Goal: Information Seeking & Learning: Learn about a topic

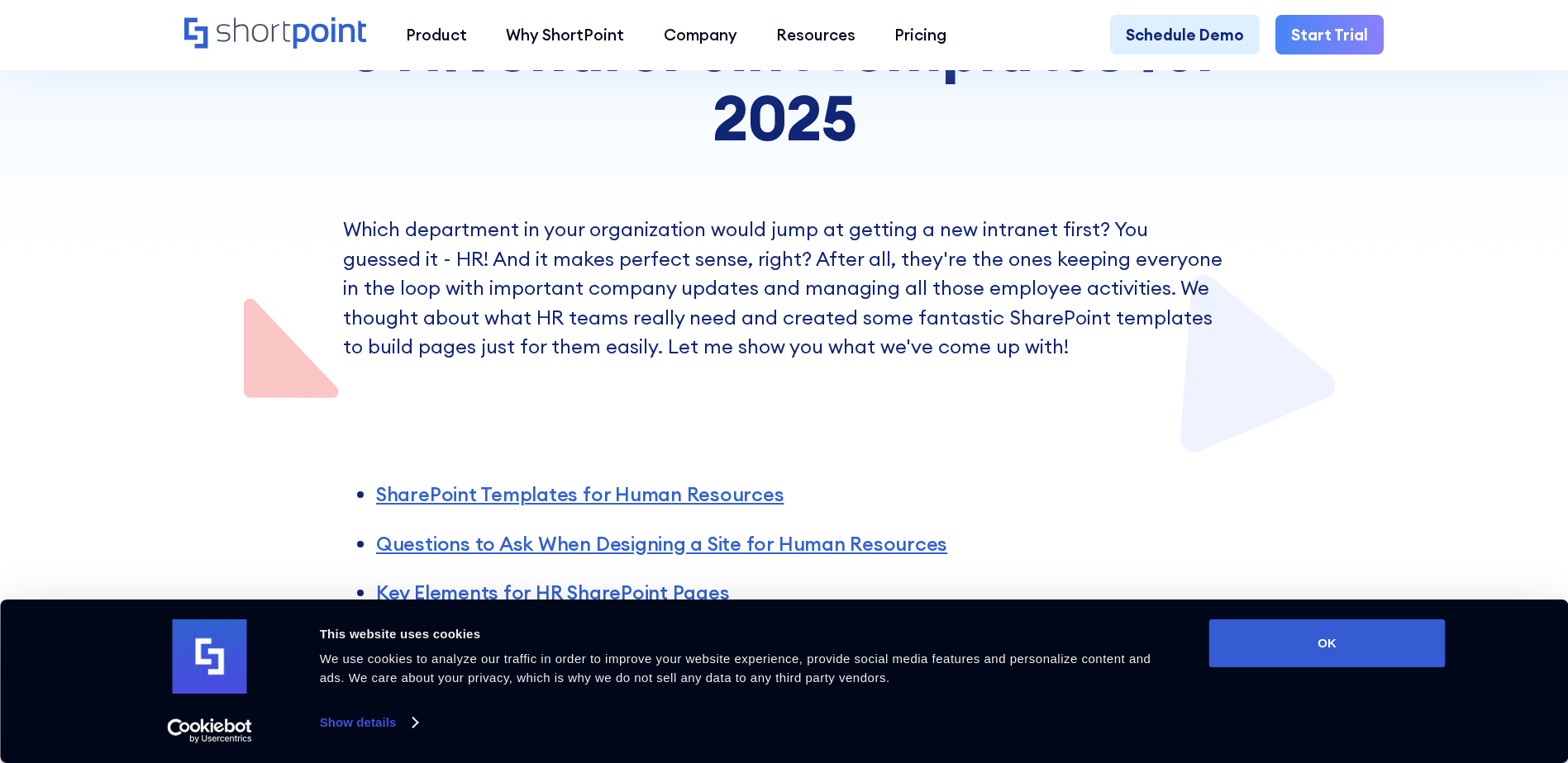
scroll to position [413, 0]
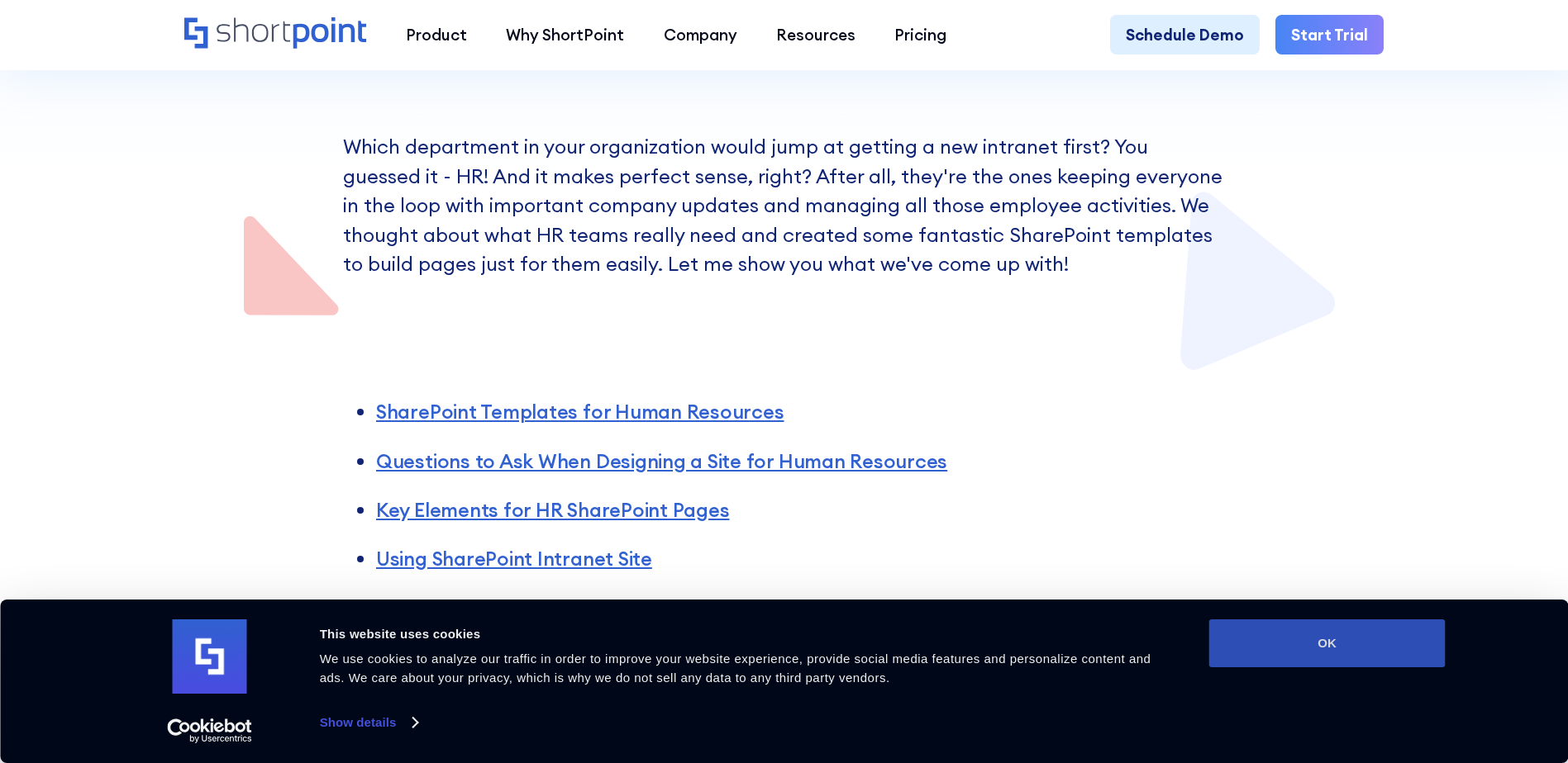
click at [1303, 636] on button "OK" at bounding box center [1327, 644] width 236 height 48
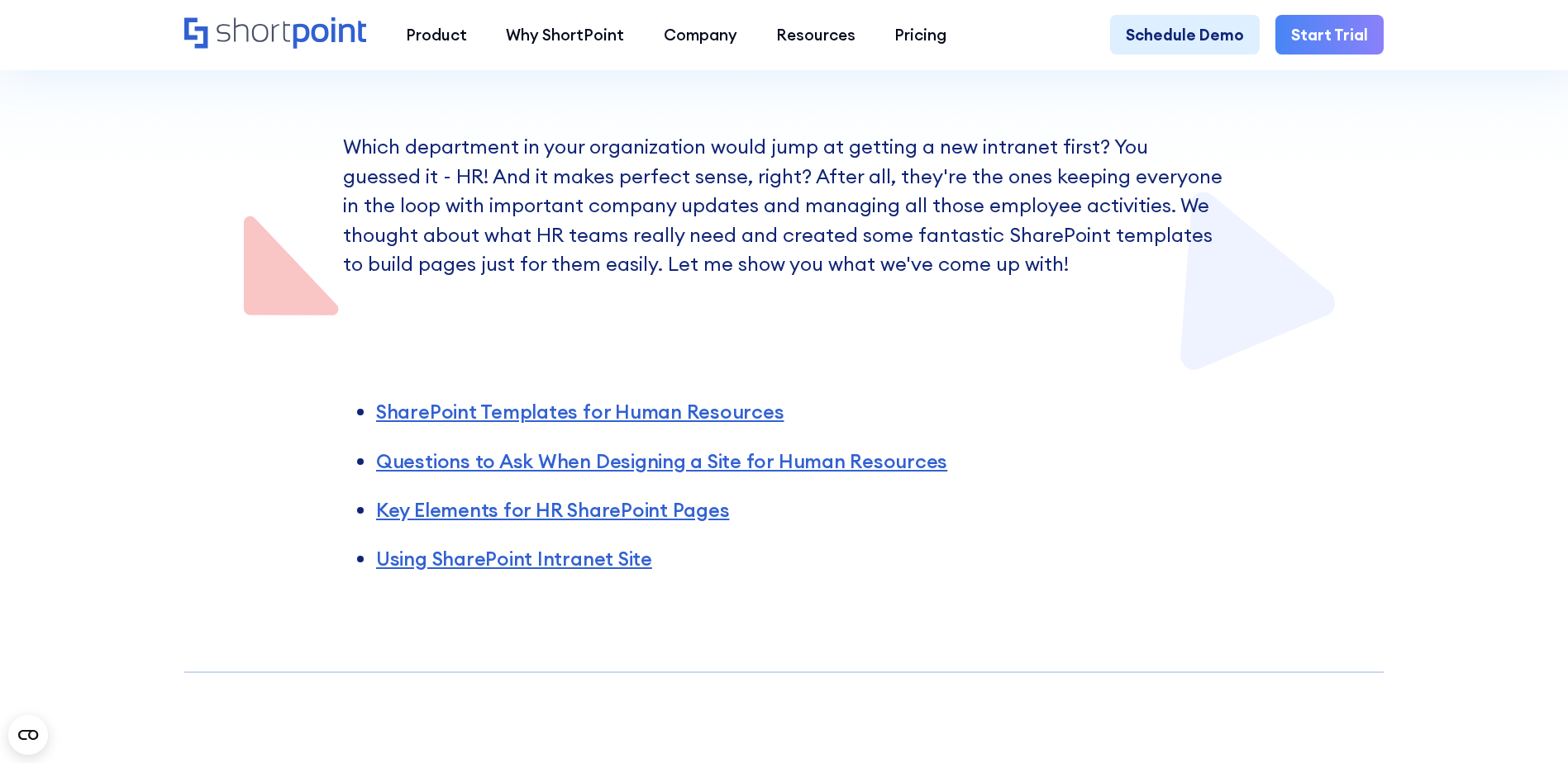
scroll to position [496, 0]
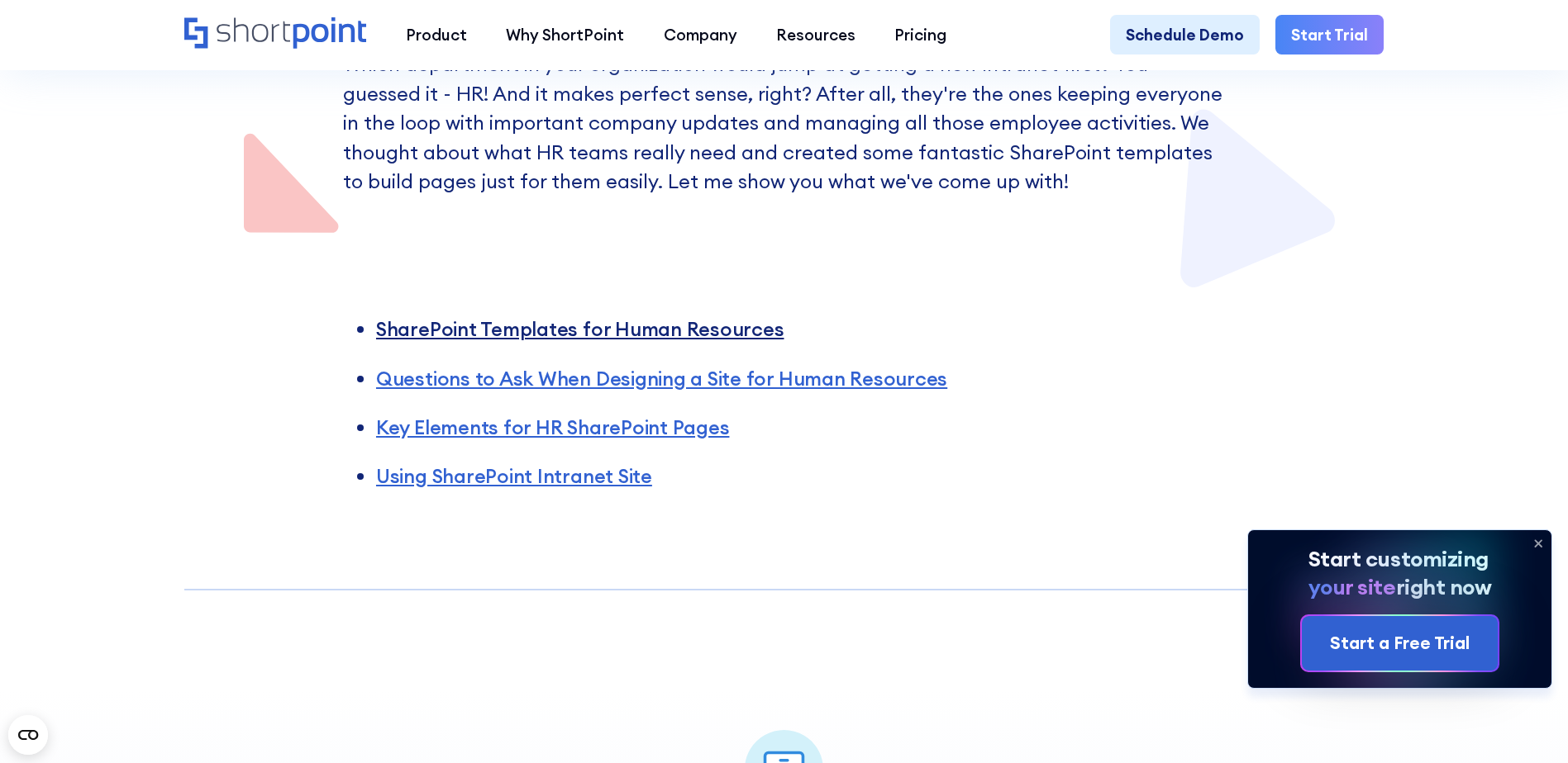
click at [681, 337] on link "SharePoint Templates for Human Resources" at bounding box center [580, 329] width 408 height 25
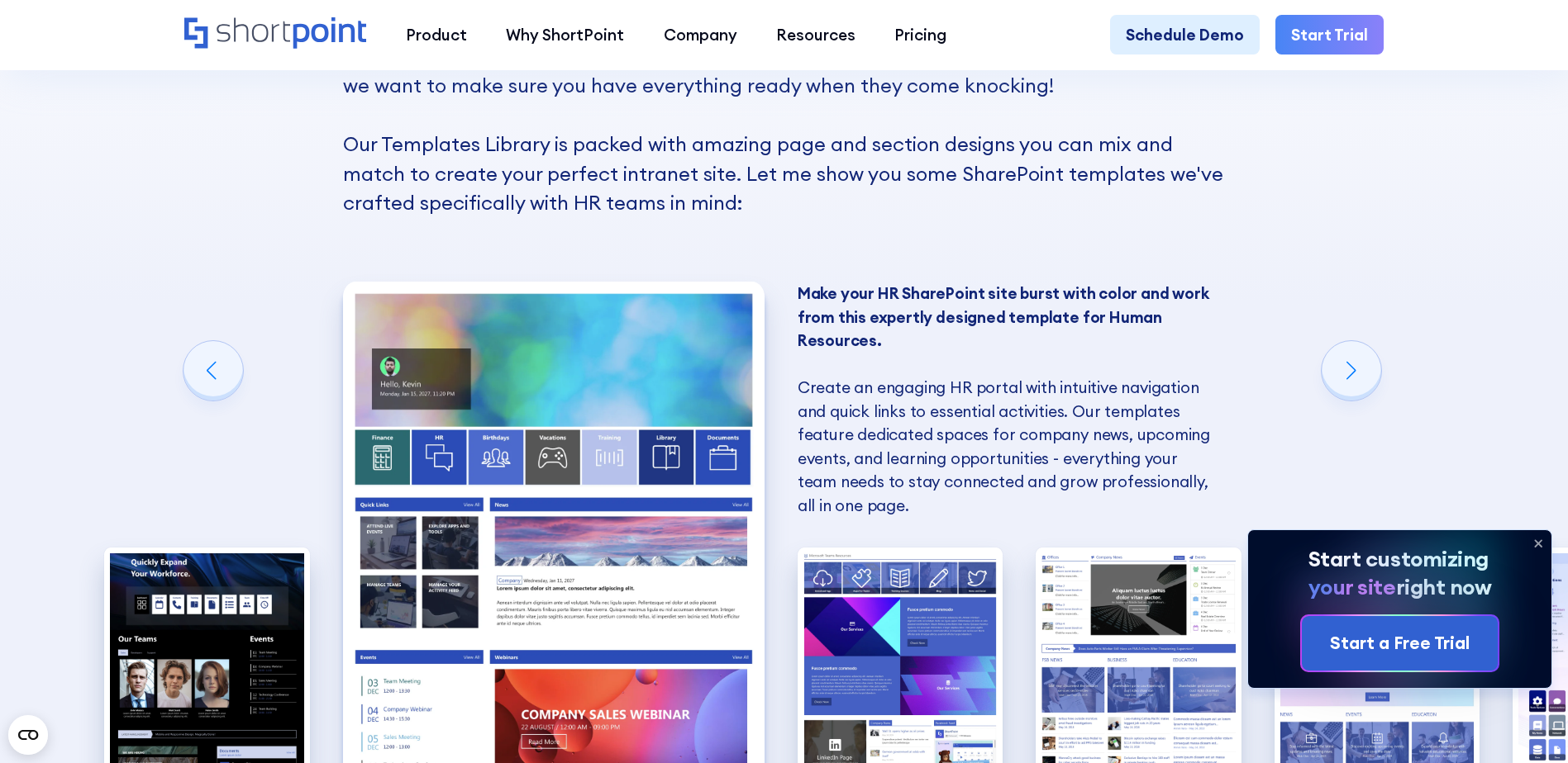
scroll to position [1732, 0]
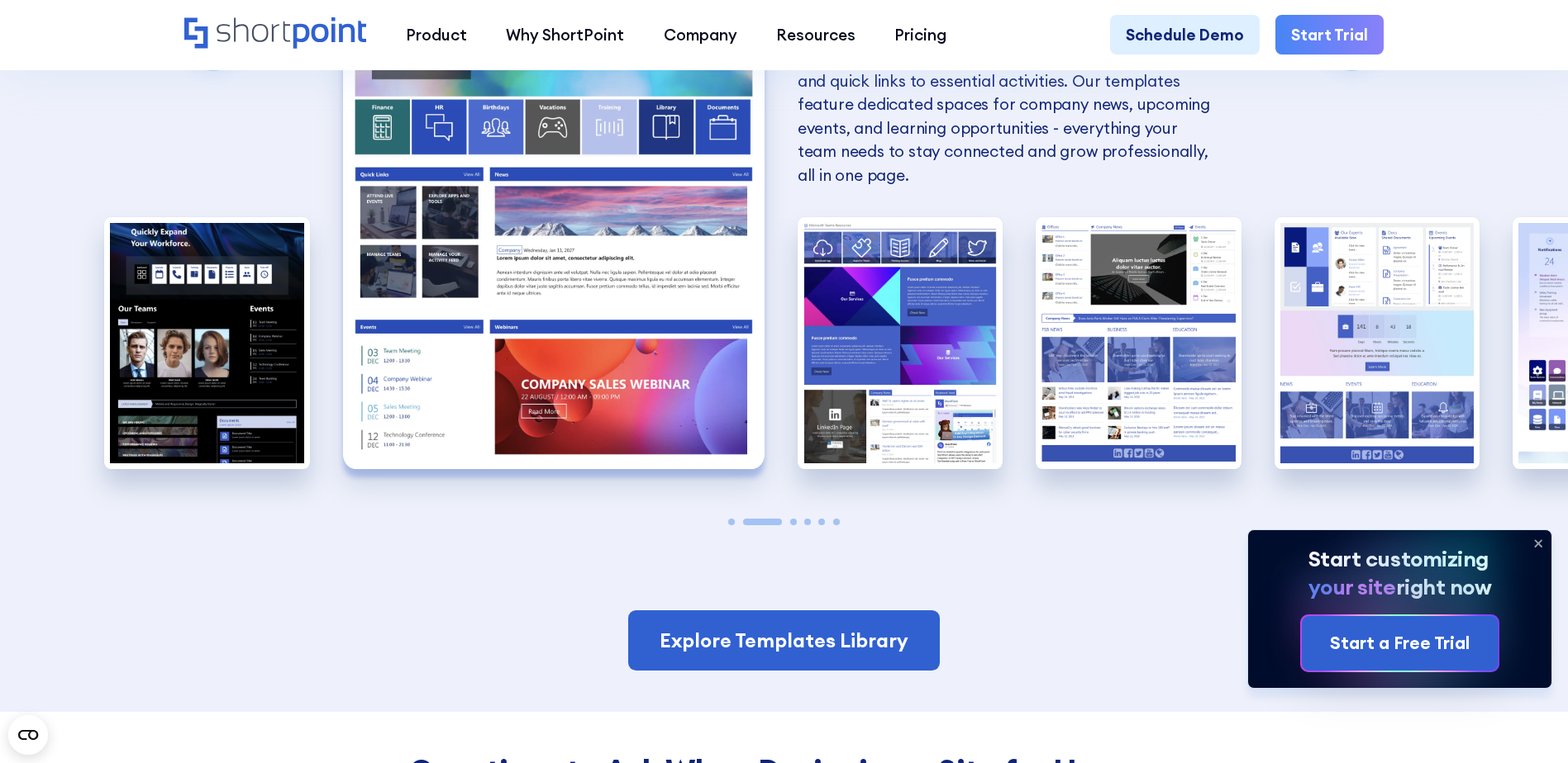
click at [1544, 541] on icon at bounding box center [1537, 543] width 26 height 26
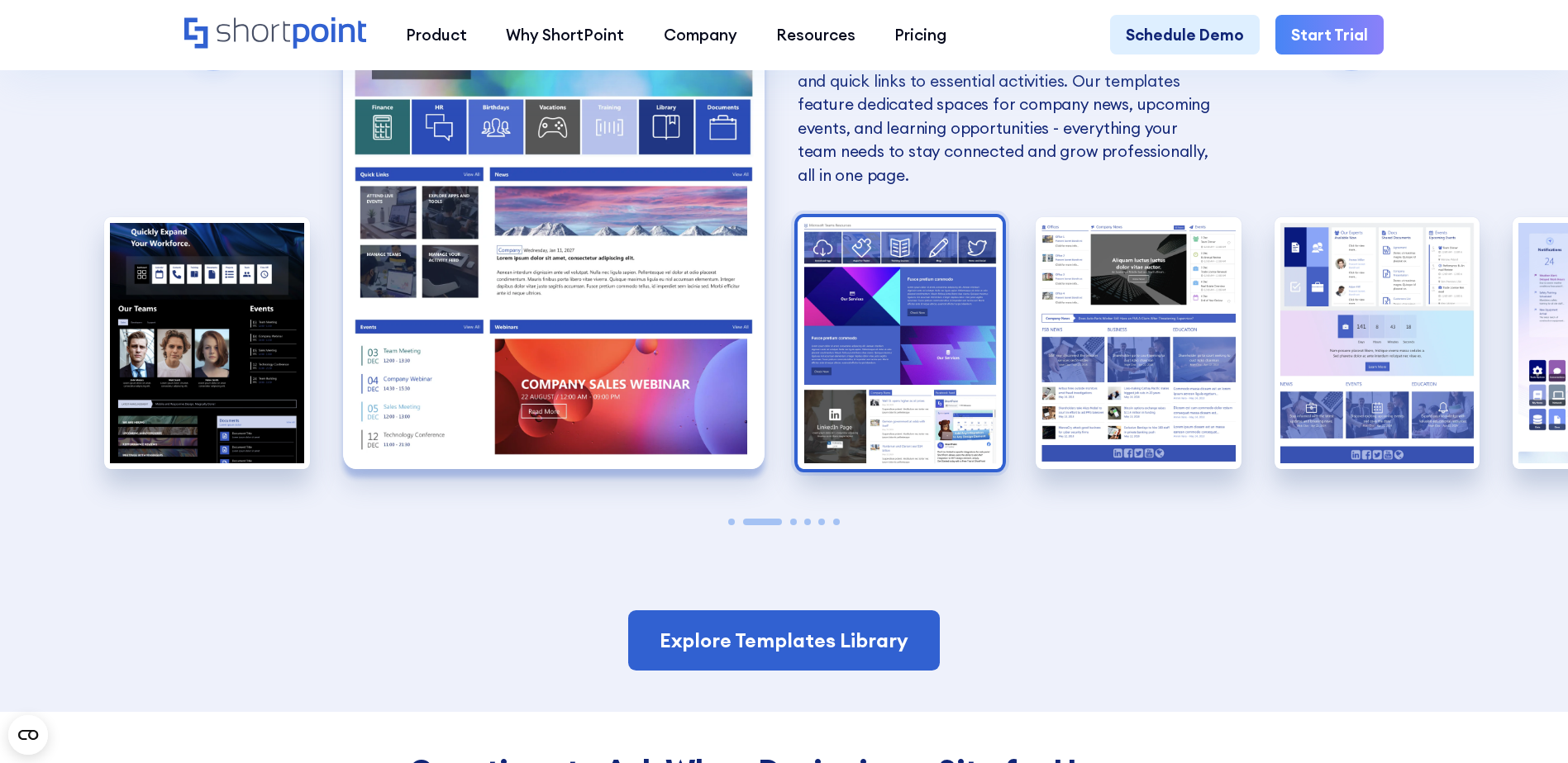
click at [968, 399] on img "3 / 6" at bounding box center [901, 343] width 206 height 252
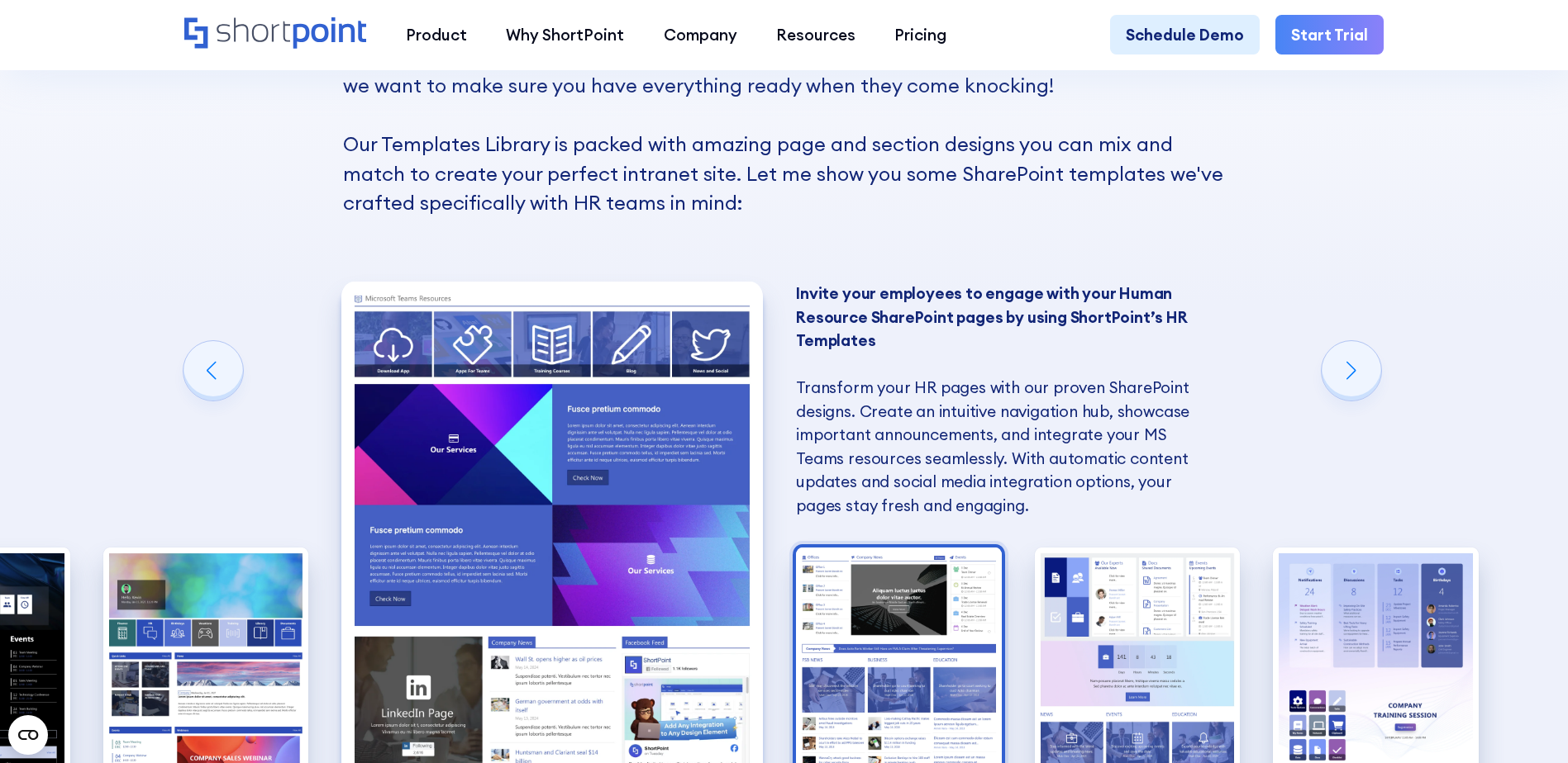
scroll to position [1567, 0]
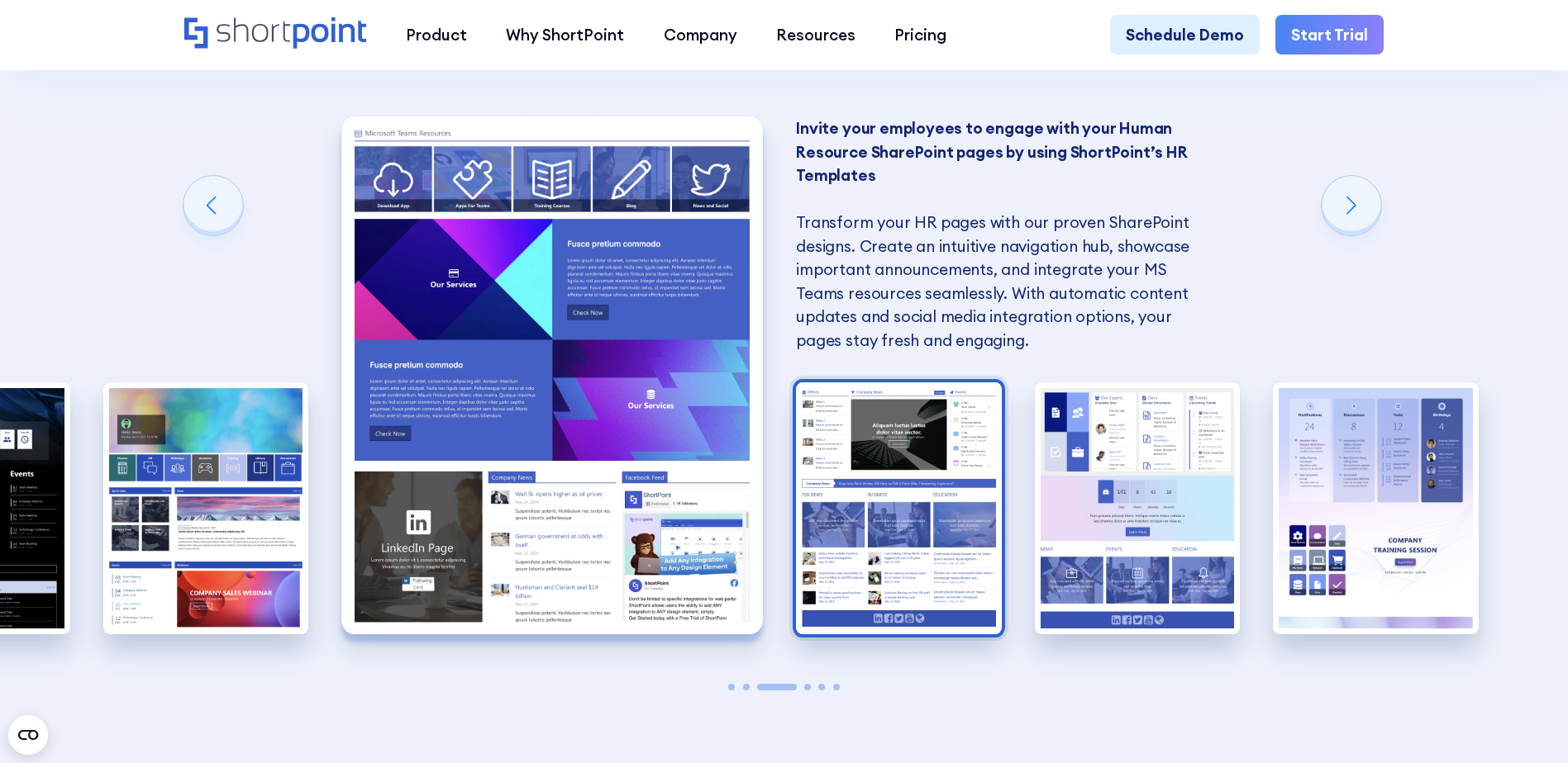
click at [970, 526] on img "4 / 6" at bounding box center [899, 509] width 206 height 252
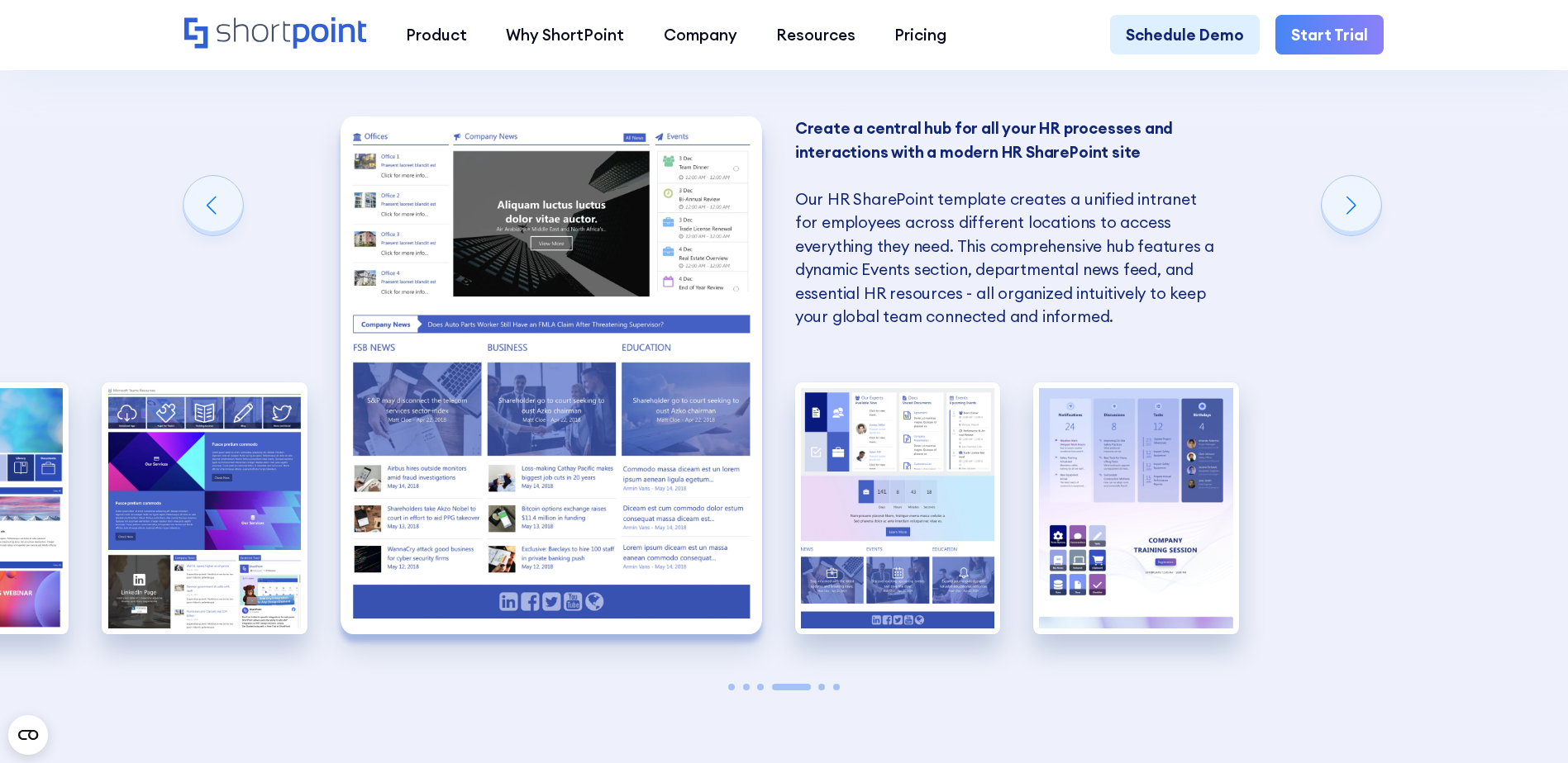
click at [970, 526] on img "5 / 6" at bounding box center [898, 509] width 206 height 252
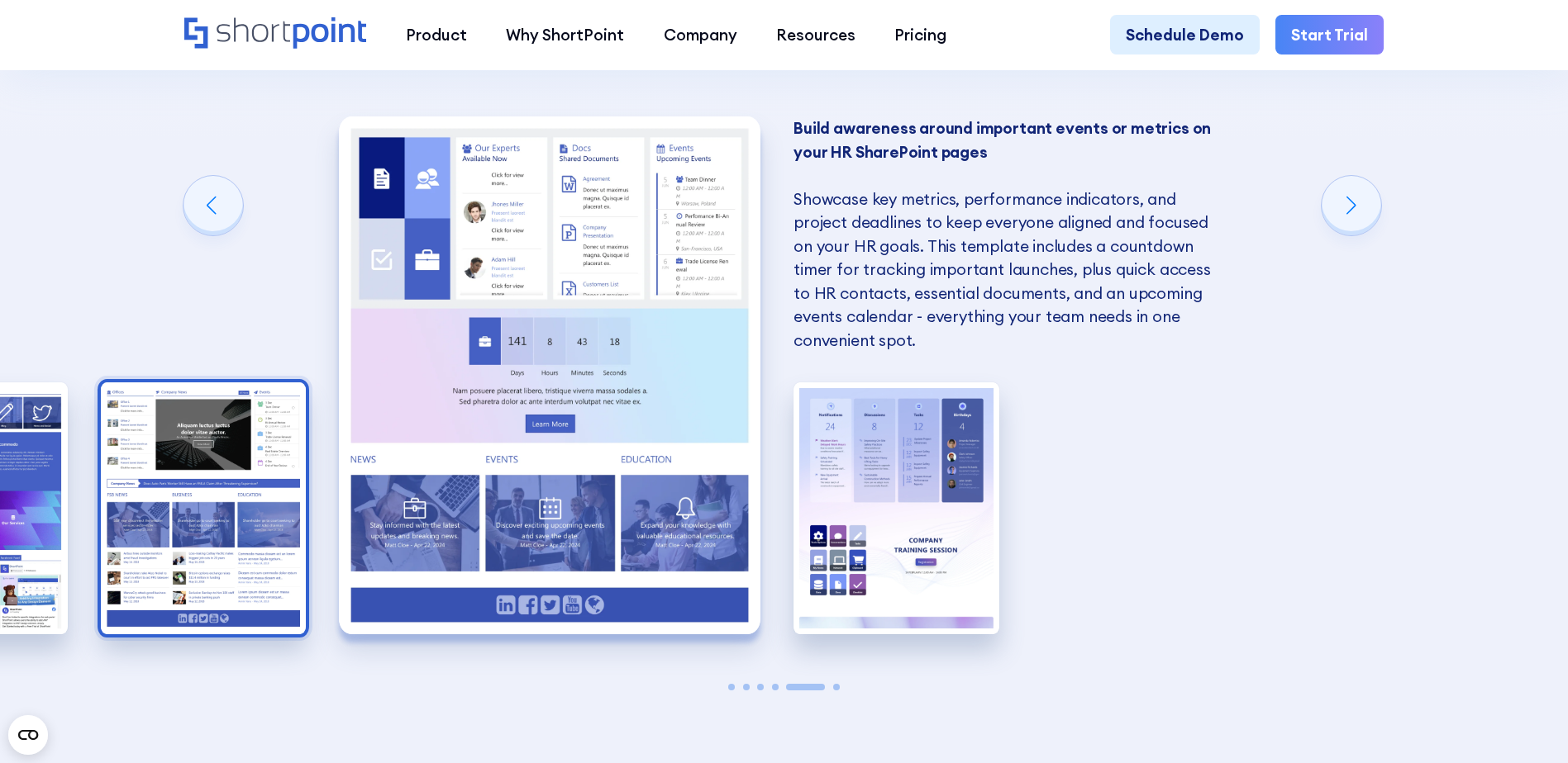
click at [970, 526] on img "6 / 6" at bounding box center [896, 509] width 206 height 252
